Goal: Transaction & Acquisition: Purchase product/service

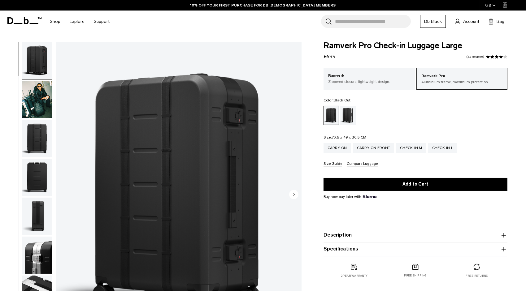
click at [40, 95] on img "button" at bounding box center [37, 99] width 30 height 37
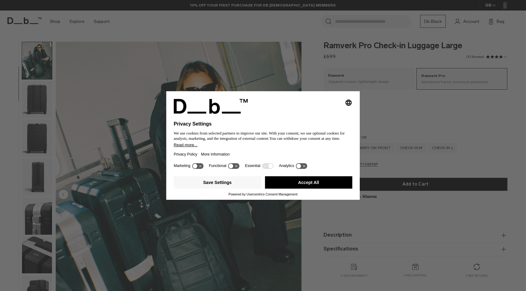
click at [39, 105] on div "Selecting an option will immediately change the language Privacy Settings We us…" at bounding box center [263, 145] width 526 height 291
click at [310, 180] on button "Accept All" at bounding box center [309, 182] width 88 height 12
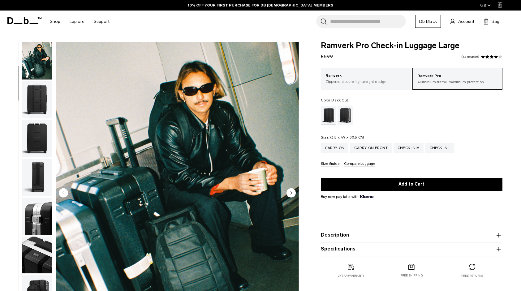
click at [310, 180] on div "Ramverk Pro Check-in Luggage Large £699 4.0 star rating 33 Reviews Ramverk Pro …" at bounding box center [411, 166] width 219 height 249
drag, startPoint x: 40, startPoint y: 97, endPoint x: 34, endPoint y: 144, distance: 47.3
click at [34, 144] on img "button" at bounding box center [37, 138] width 30 height 37
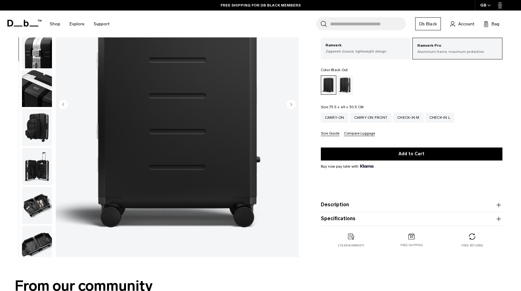
scroll to position [84, 0]
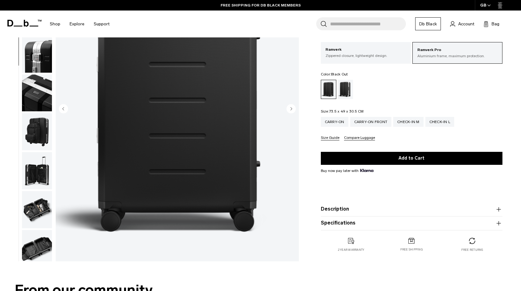
click at [287, 109] on icon "Next slide" at bounding box center [291, 108] width 9 height 9
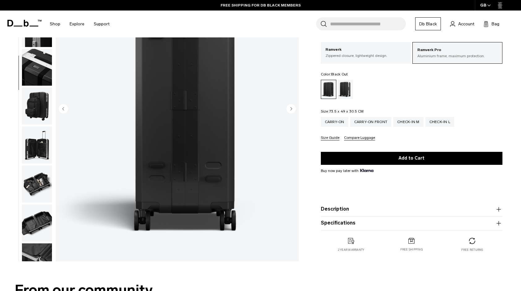
scroll to position [156, 0]
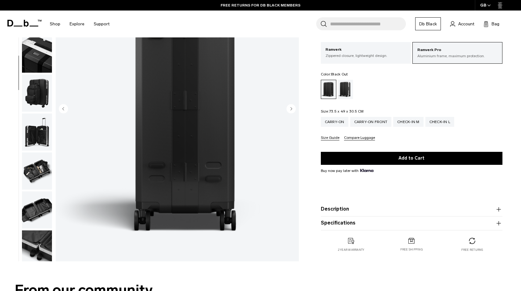
click at [287, 109] on icon "Next slide" at bounding box center [291, 108] width 9 height 9
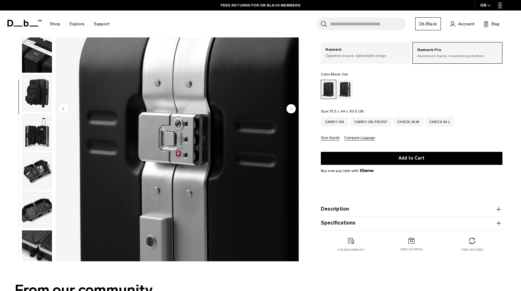
scroll to position [162, 0]
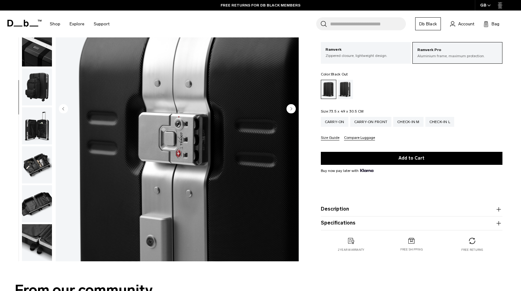
click at [287, 109] on circle "Next slide" at bounding box center [291, 108] width 9 height 9
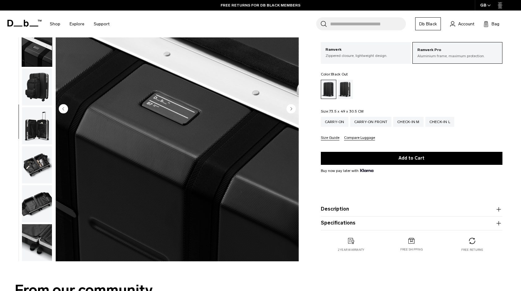
click at [287, 109] on circle "Next slide" at bounding box center [291, 108] width 9 height 9
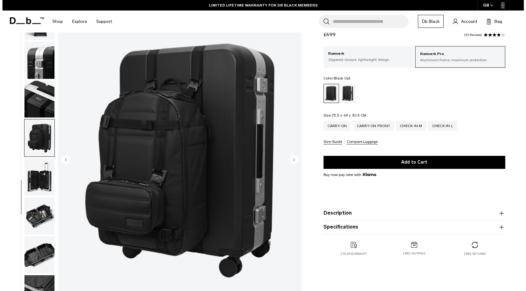
scroll to position [37, 0]
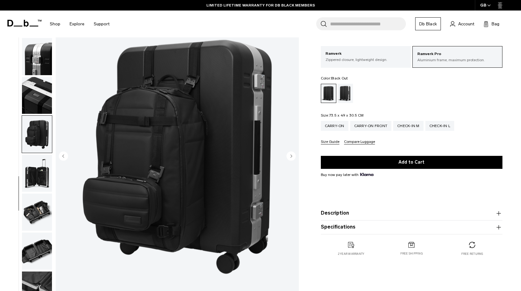
click at [190, 124] on img "8 / 12" at bounding box center [177, 157] width 243 height 304
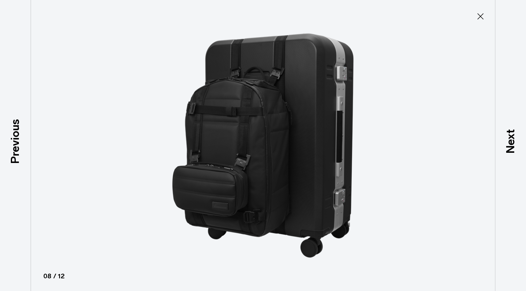
scroll to position [159, 0]
